Goal: Contribute content

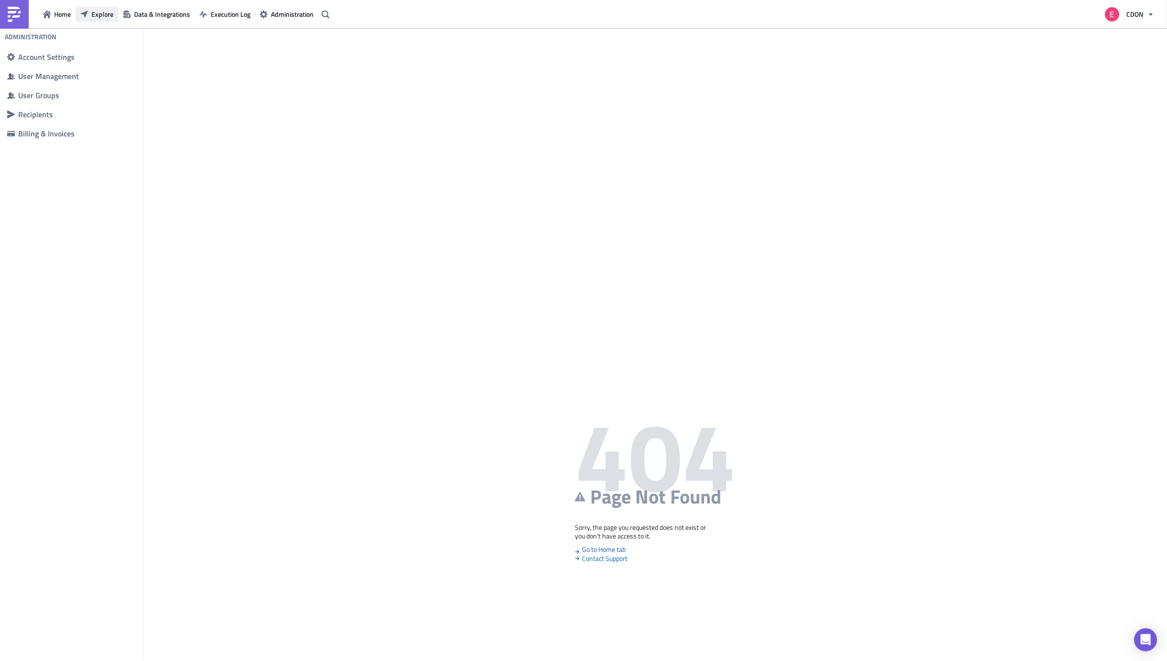
click at [100, 14] on span "Explore" at bounding box center [102, 14] width 22 height 10
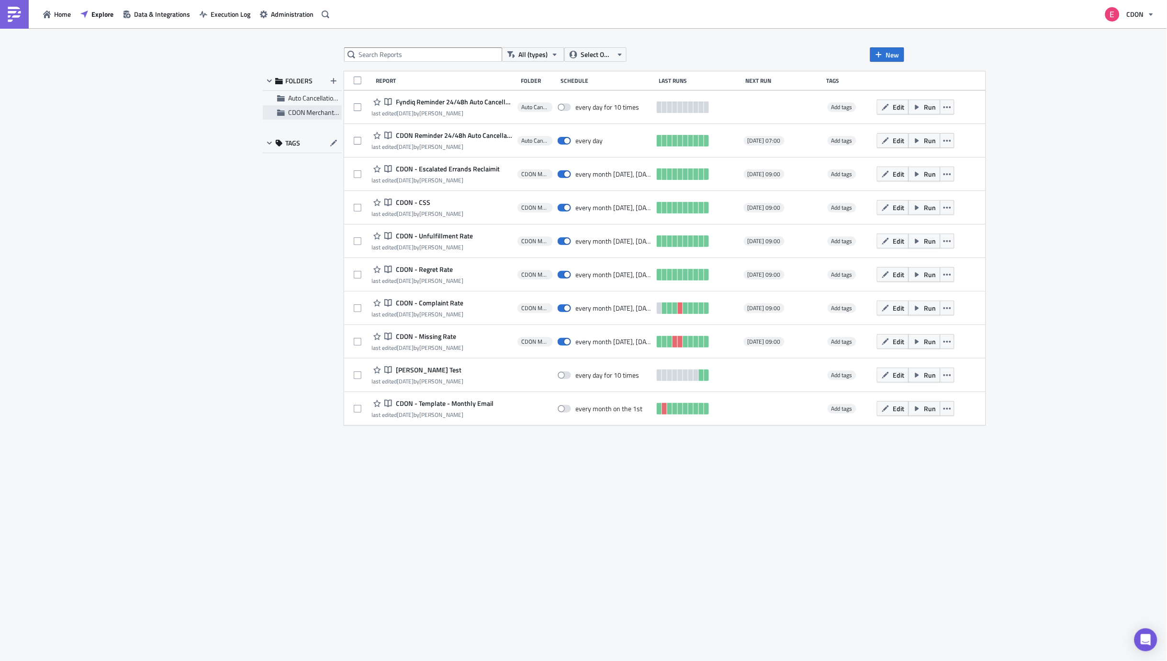
click at [295, 114] on span "CDON Merchant Communication" at bounding box center [334, 112] width 92 height 10
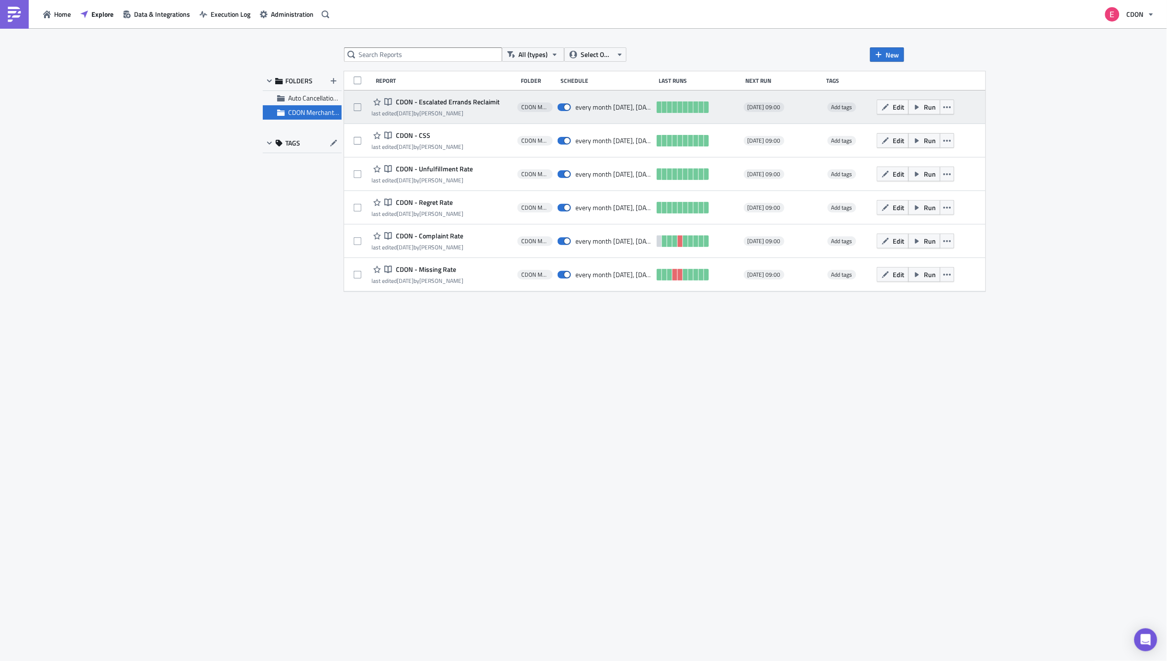
click at [453, 97] on div "Notebook CDON - Escalated Errands Reclaimit last edited [DATE] by [PERSON_NAME]…" at bounding box center [664, 106] width 641 height 33
click at [444, 102] on span "CDON - Escalated Errands Reclaimit" at bounding box center [446, 102] width 106 height 9
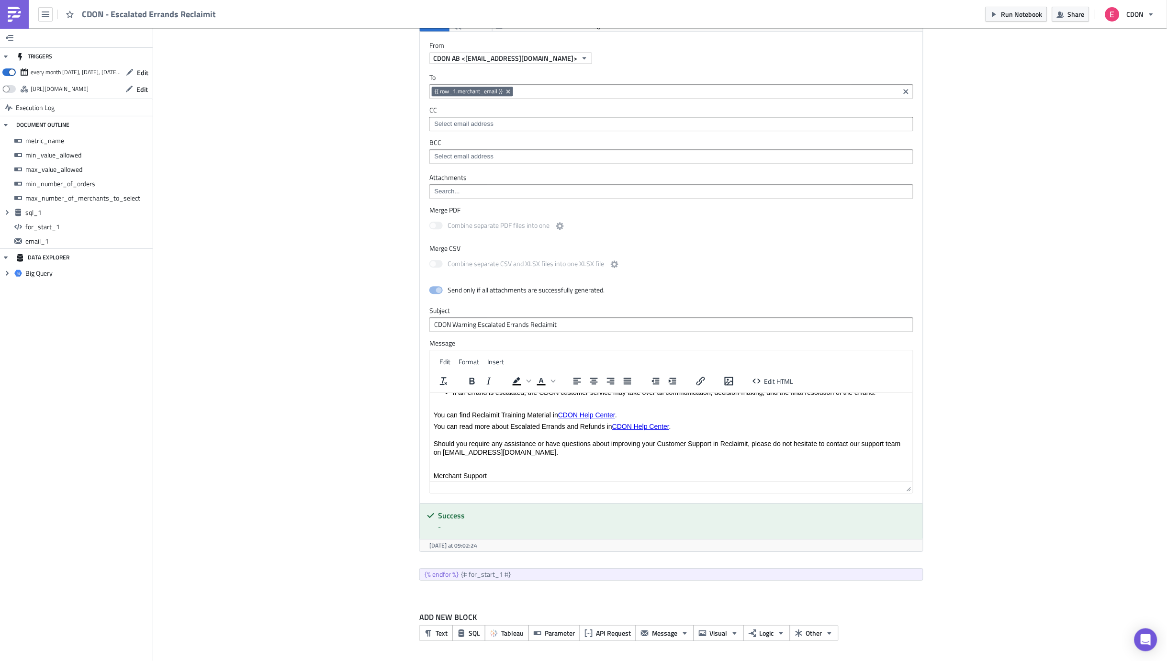
scroll to position [140, 0]
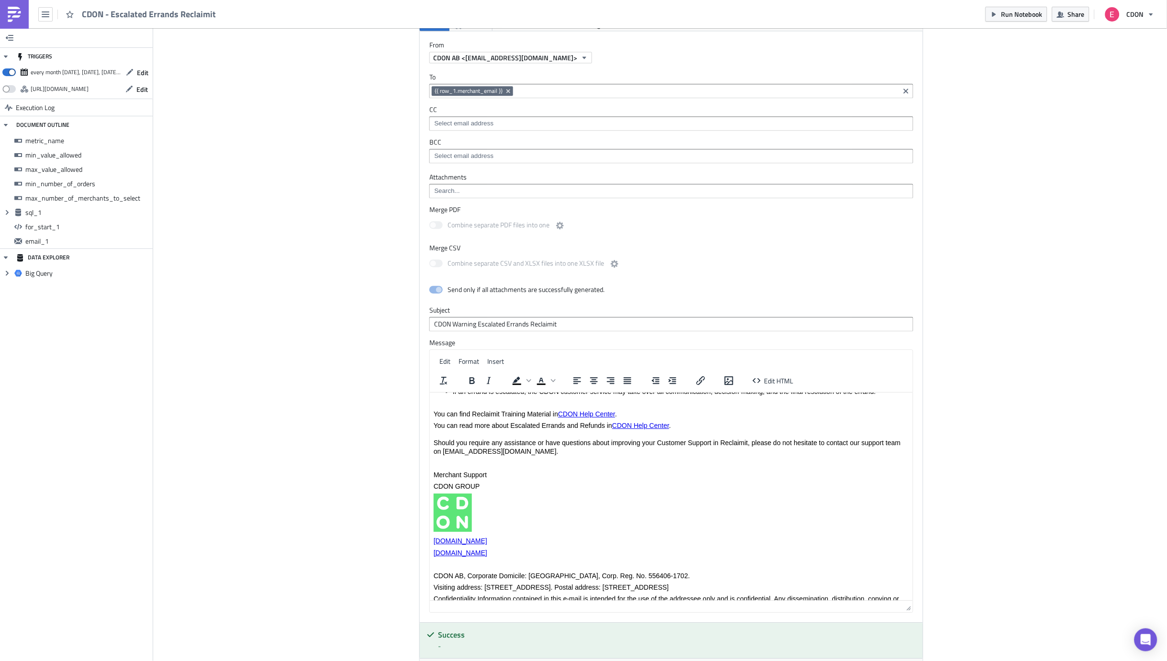
drag, startPoint x: 909, startPoint y: 490, endPoint x: 953, endPoint y: 627, distance: 143.8
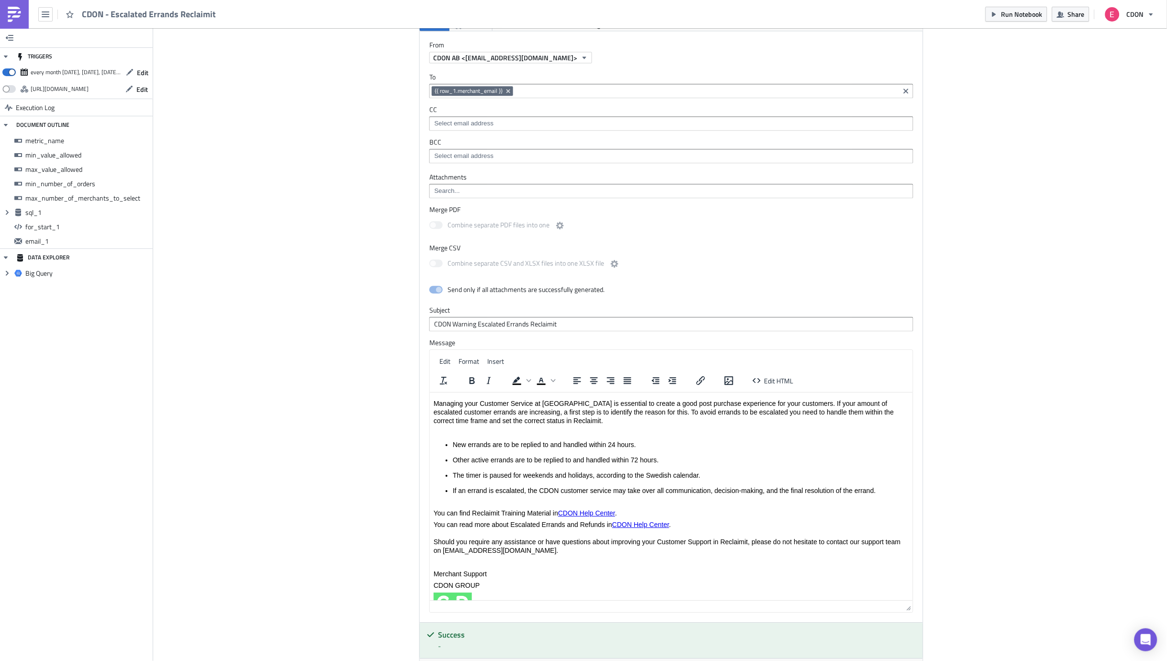
scroll to position [42, 0]
click at [643, 520] on link "CDON Help Center" at bounding box center [640, 523] width 57 height 8
click at [630, 520] on link "CDON Help Center" at bounding box center [640, 523] width 57 height 8
click at [703, 379] on icon "Insert/edit link" at bounding box center [700, 380] width 11 height 11
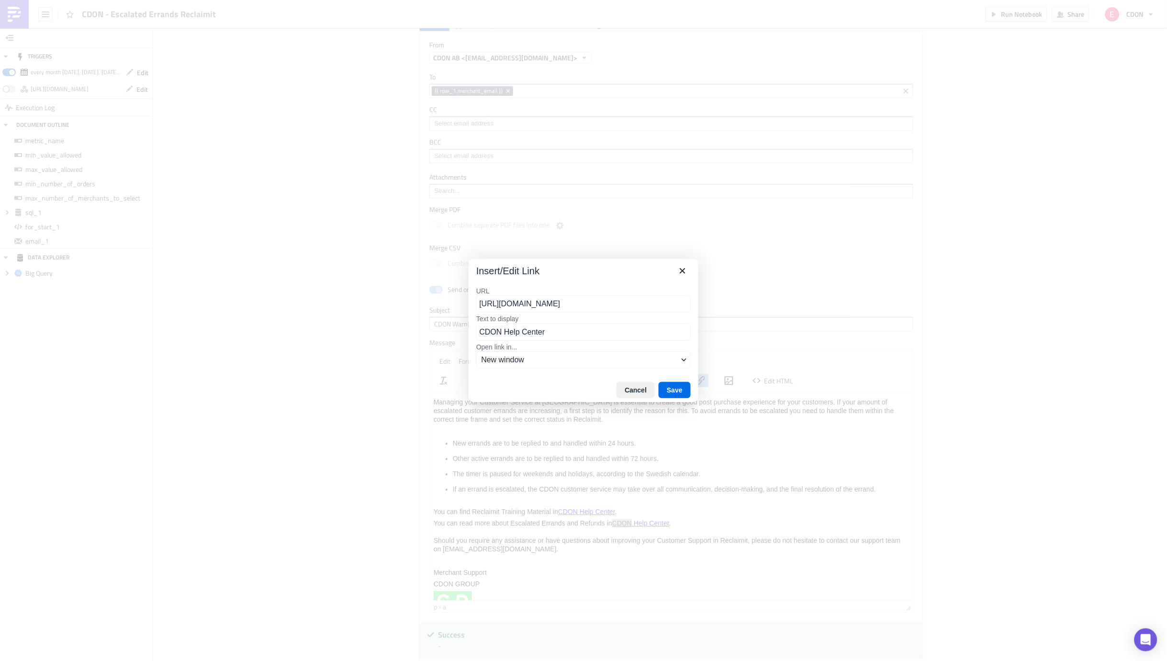
scroll to position [0, 201]
click at [551, 306] on input "[URL][DOMAIN_NAME]" at bounding box center [583, 303] width 214 height 17
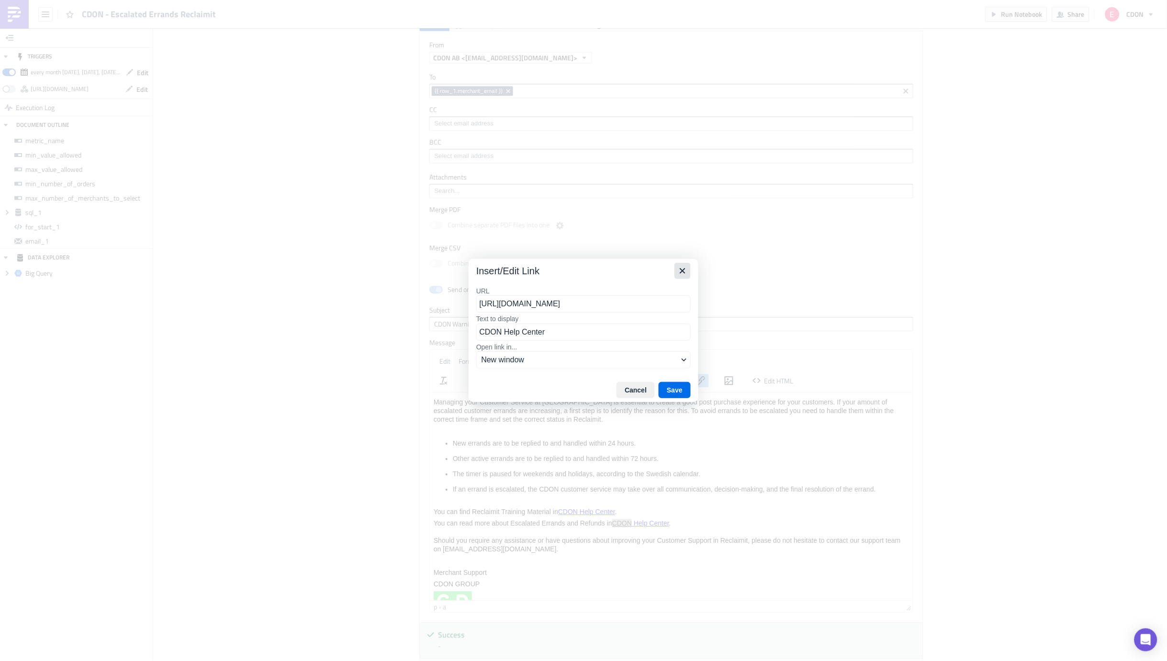
click at [685, 271] on icon "Close" at bounding box center [682, 270] width 11 height 11
